Goal: Task Accomplishment & Management: Use online tool/utility

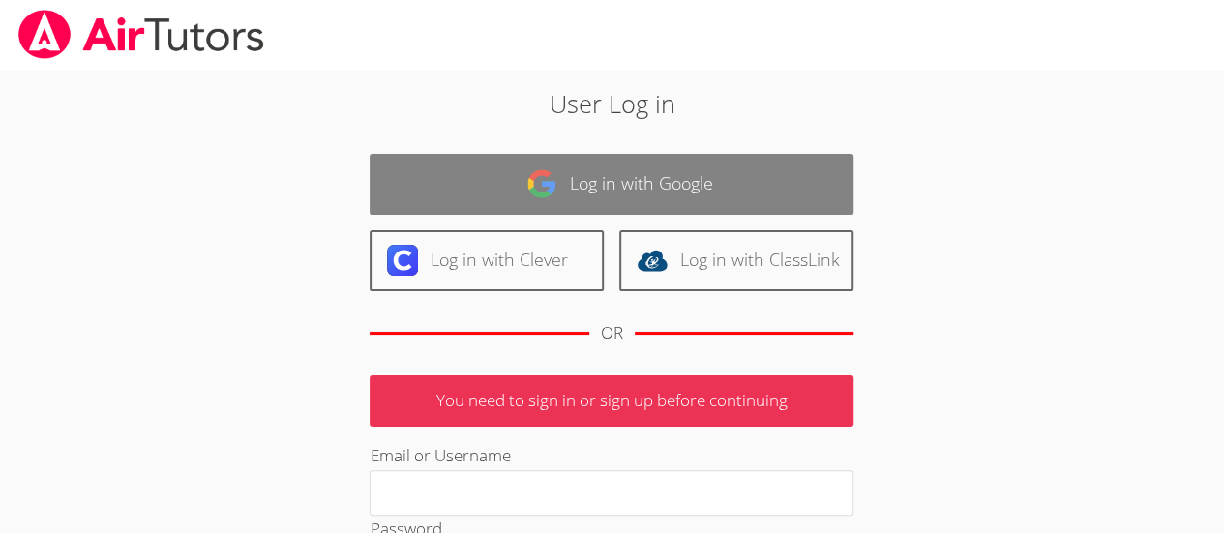
click at [698, 197] on link "Log in with Google" at bounding box center [612, 184] width 484 height 61
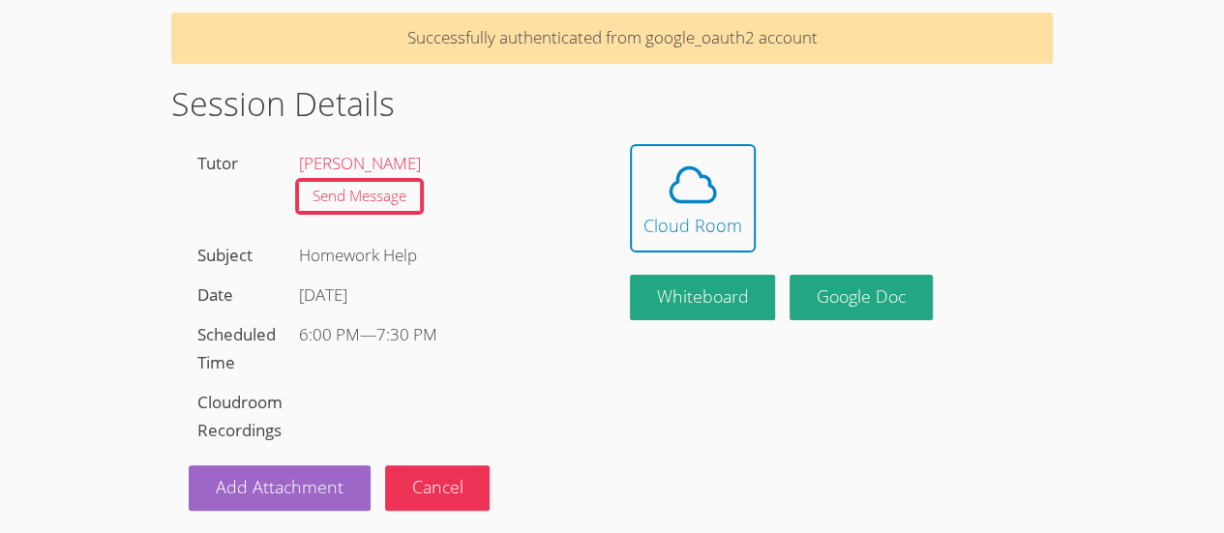
scroll to position [106, 0]
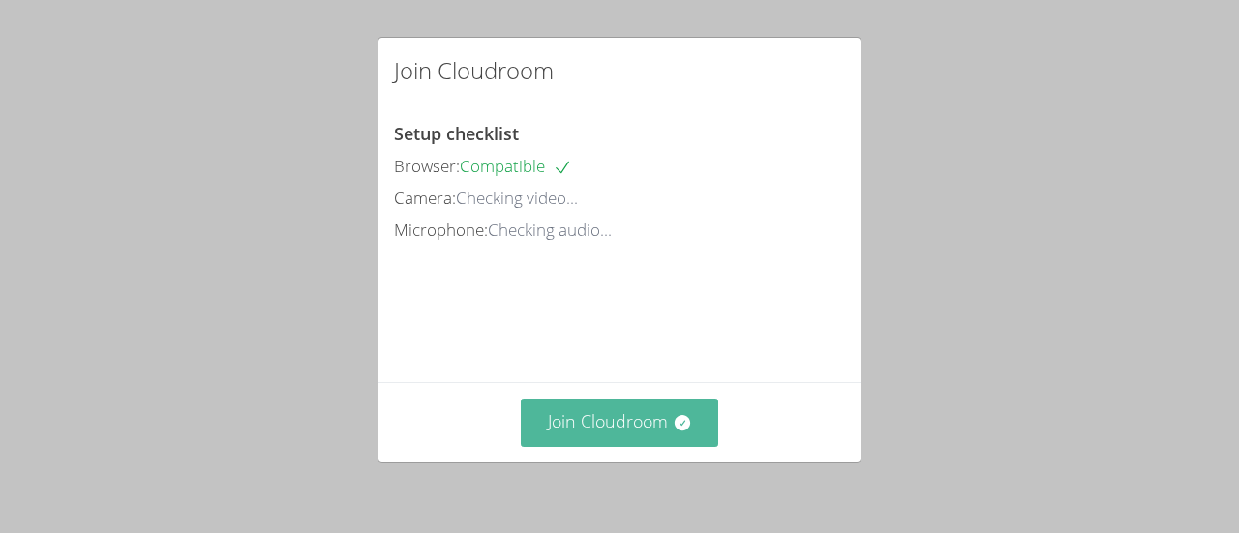
click at [615, 425] on button "Join Cloudroom" at bounding box center [620, 422] width 198 height 47
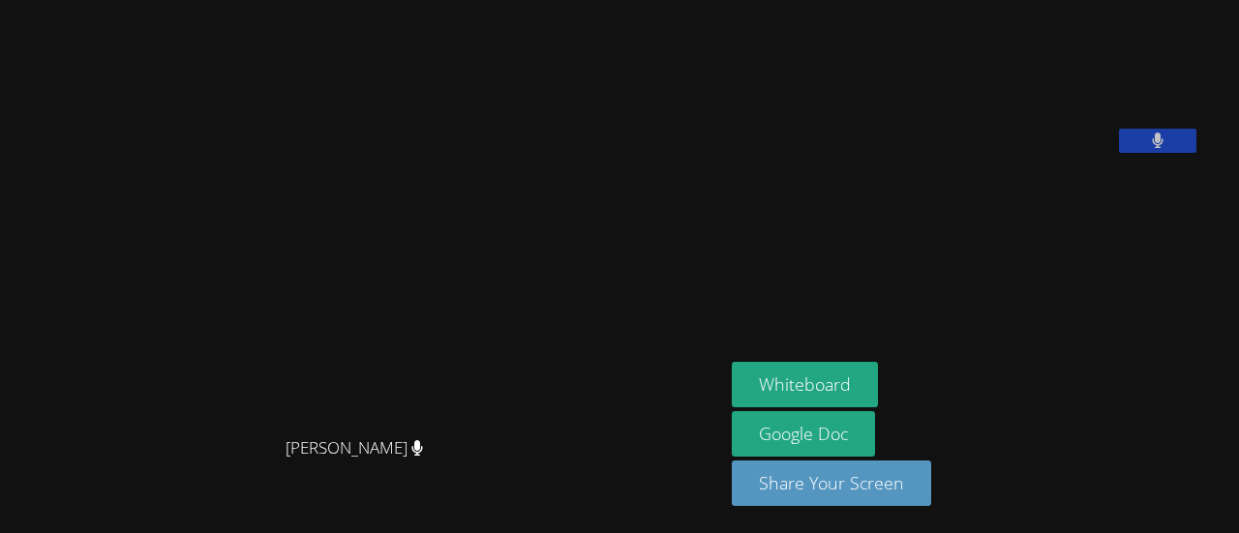
click at [724, 206] on main "David Alaverdian David Alaverdian" at bounding box center [362, 266] width 724 height 533
click at [847, 373] on button "Whiteboard" at bounding box center [805, 384] width 146 height 45
